Goal: Information Seeking & Learning: Find specific fact

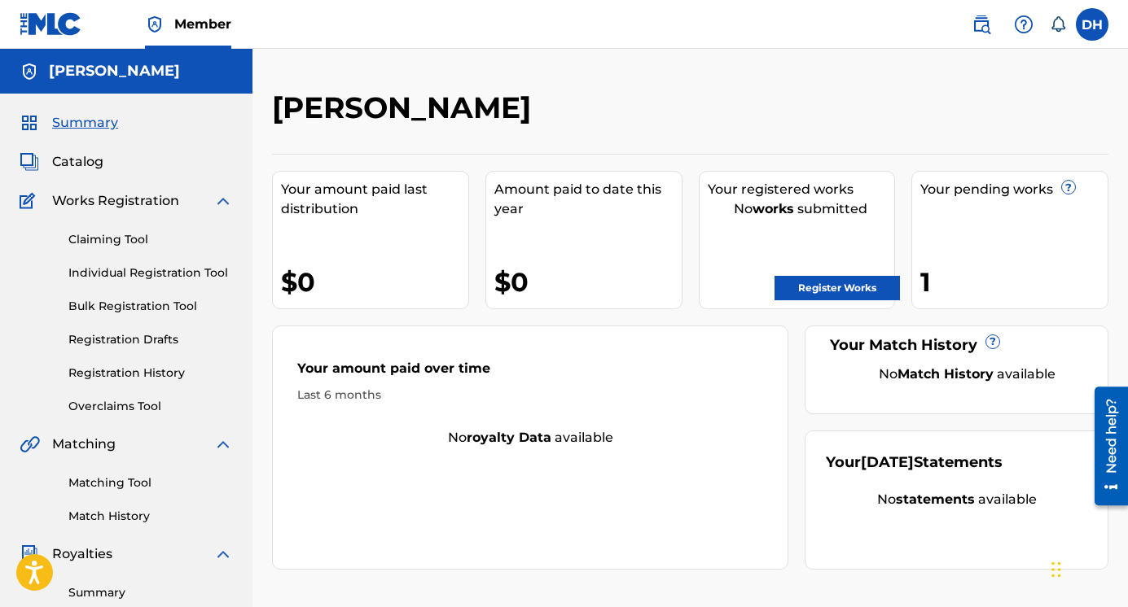
click at [135, 271] on link "Individual Registration Tool" at bounding box center [150, 273] width 164 height 17
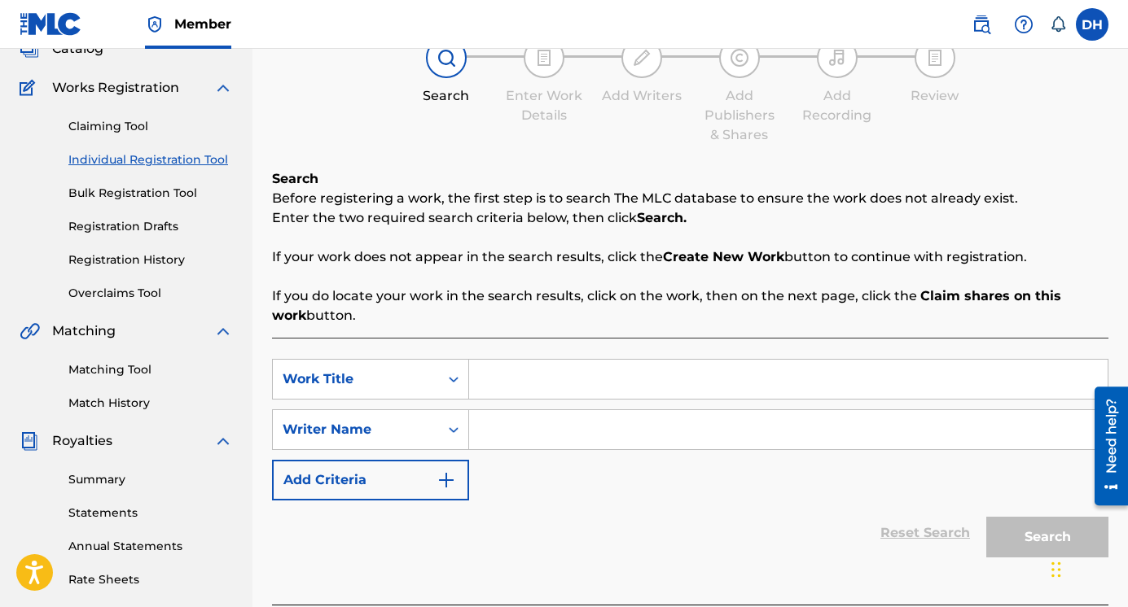
scroll to position [125, 0]
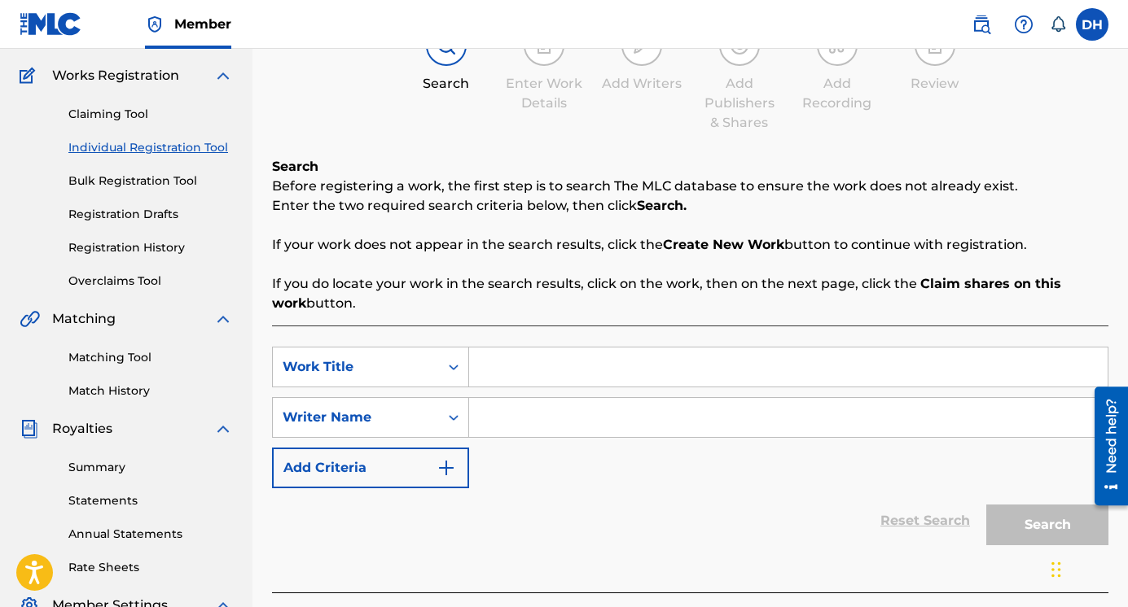
click at [511, 375] on input "Search Form" at bounding box center [788, 367] width 638 height 39
type input "Pray For Rain"
click at [519, 423] on input "Search Form" at bounding box center [788, 417] width 638 height 39
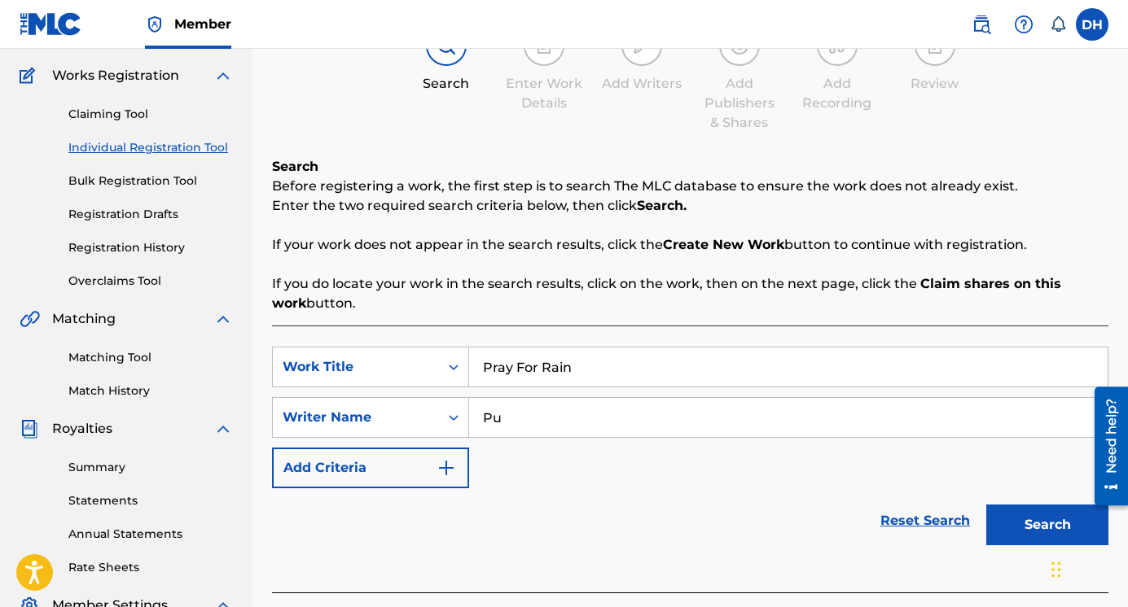
type input "P"
type input "[PERSON_NAME]"
click at [1030, 534] on button "Search" at bounding box center [1047, 525] width 122 height 41
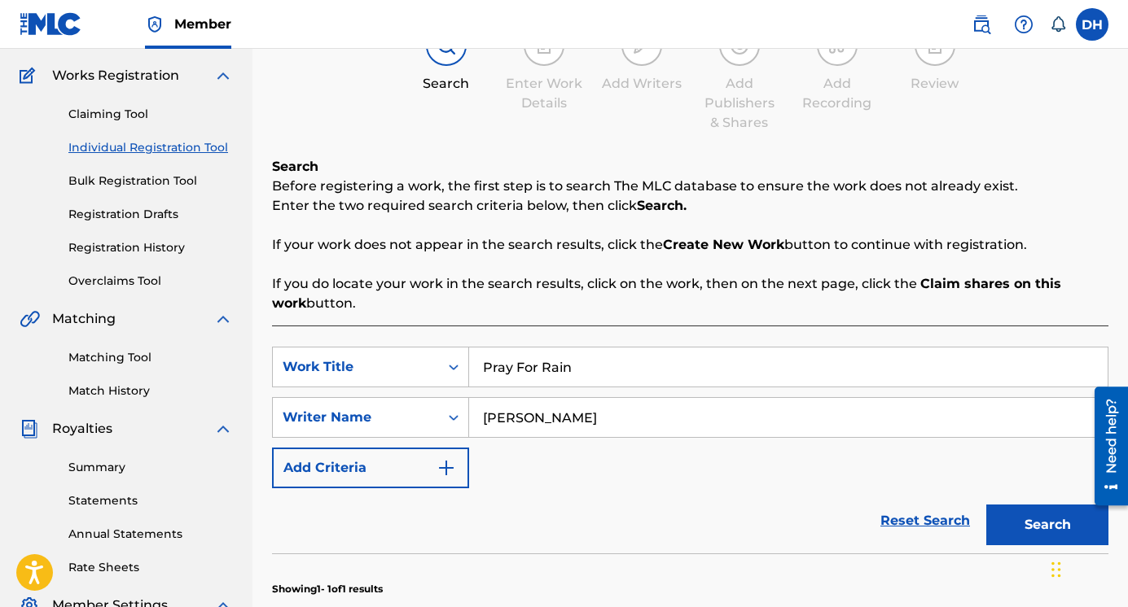
scroll to position [415, 0]
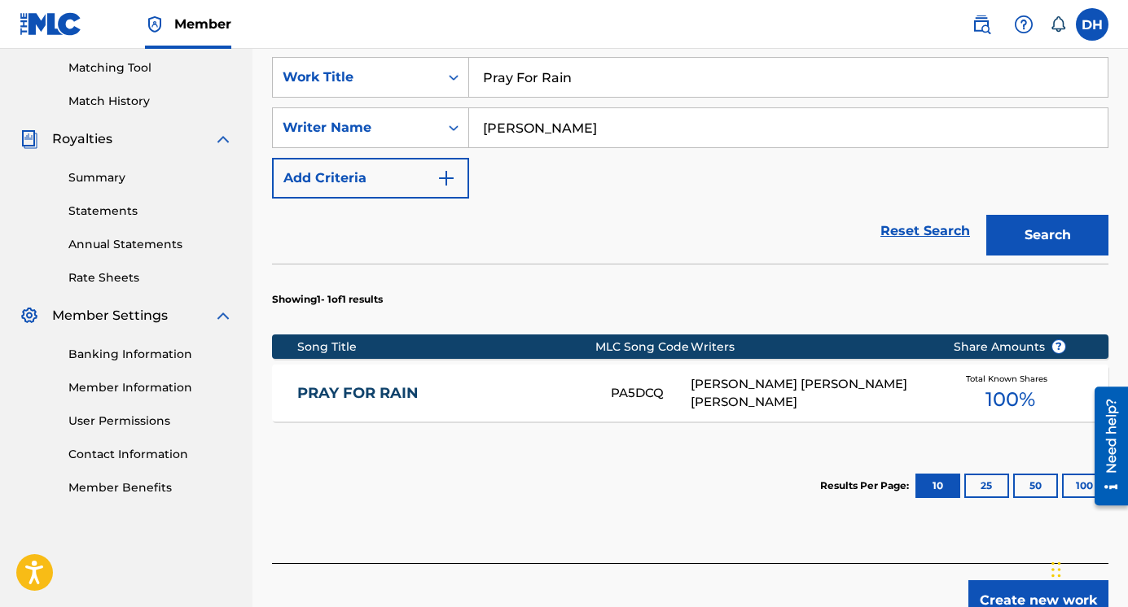
click at [569, 77] on input "Pray For Rain" at bounding box center [788, 77] width 638 height 39
click at [986, 215] on button "Search" at bounding box center [1047, 235] width 122 height 41
type input "p"
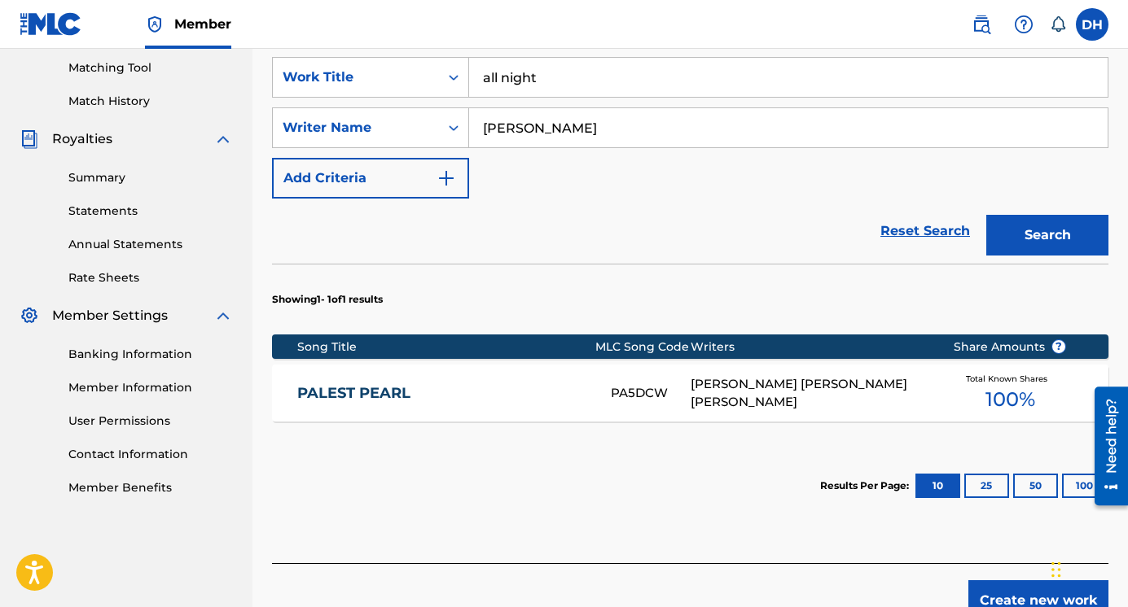
click at [986, 215] on button "Search" at bounding box center [1047, 235] width 122 height 41
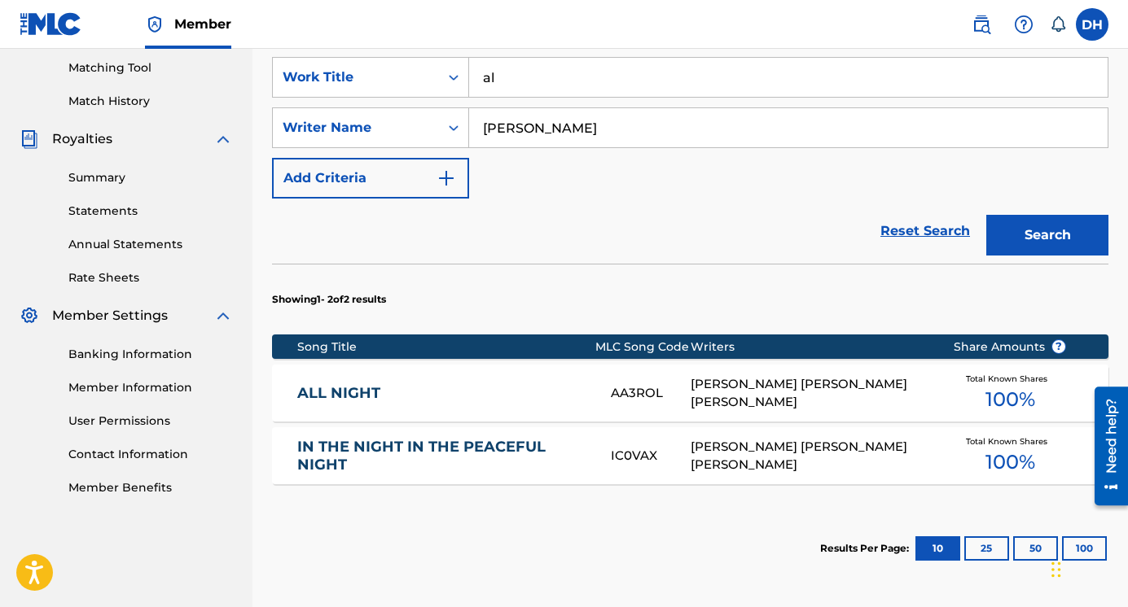
type input "a"
type input "the heron"
click at [986, 215] on button "Search" at bounding box center [1047, 235] width 122 height 41
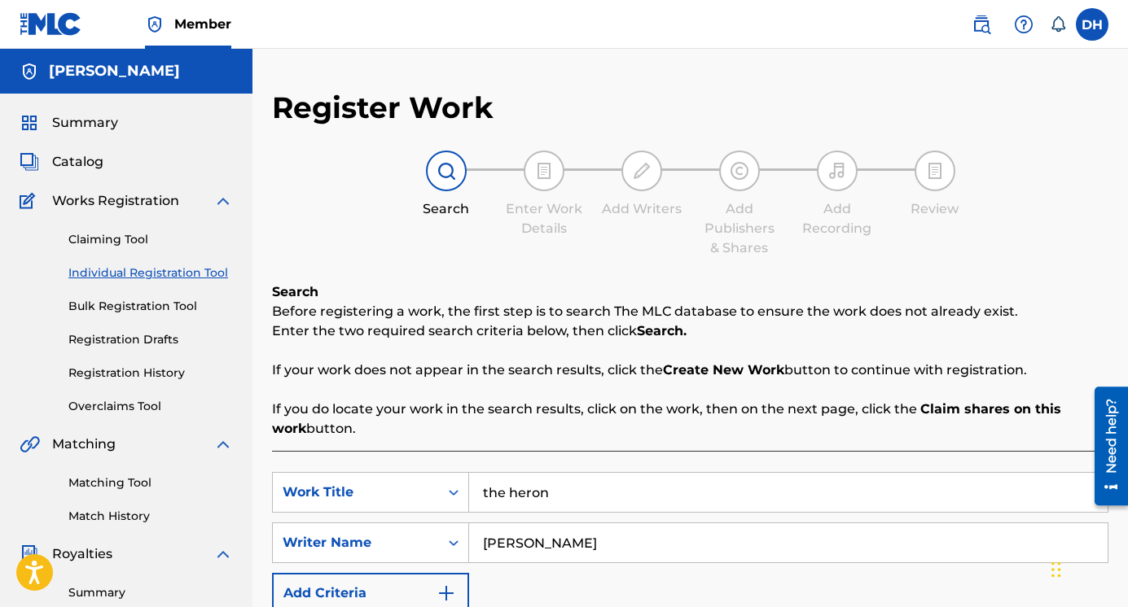
scroll to position [299, 0]
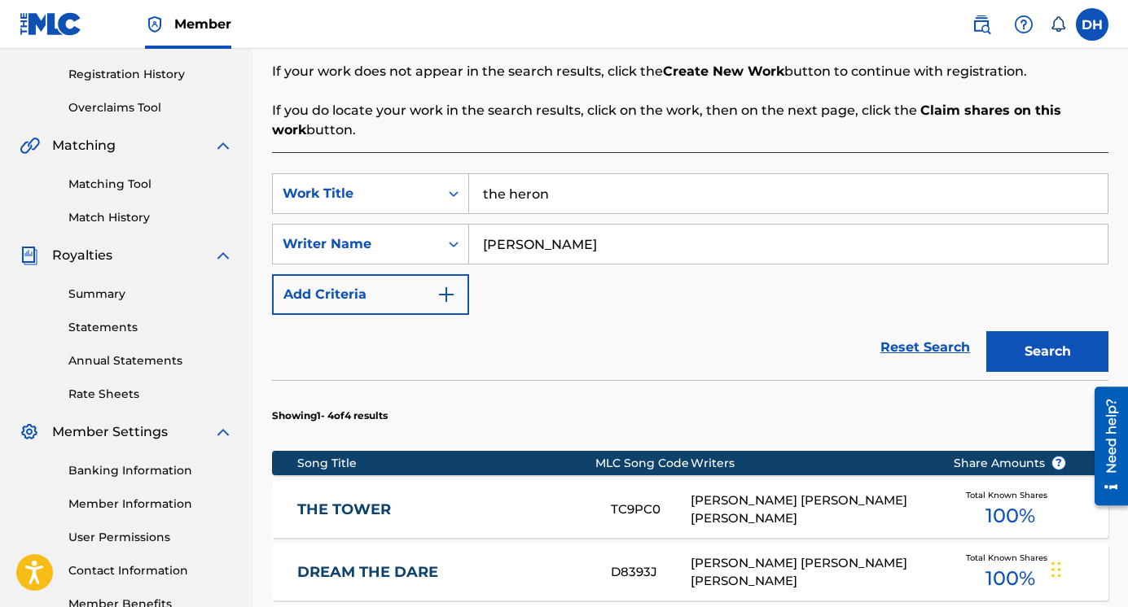
click at [554, 204] on input "the heron" at bounding box center [788, 193] width 638 height 39
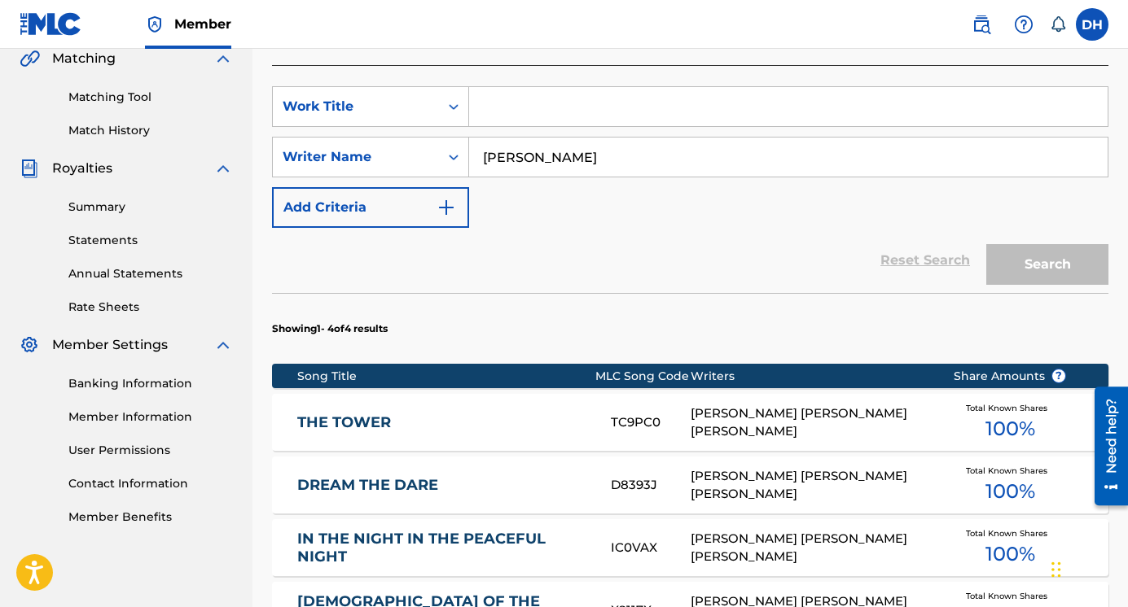
scroll to position [385, 0]
